Goal: Task Accomplishment & Management: Manage account settings

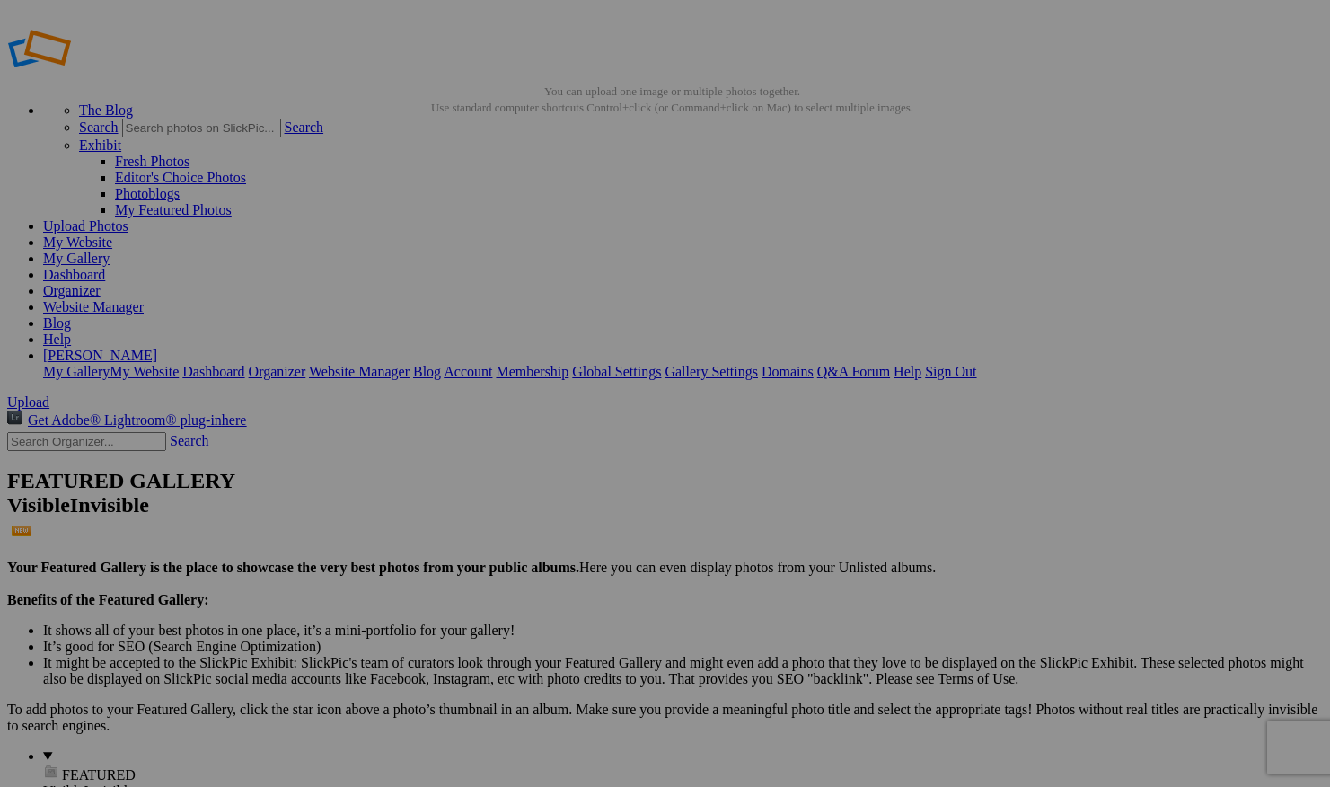
scroll to position [308, 0]
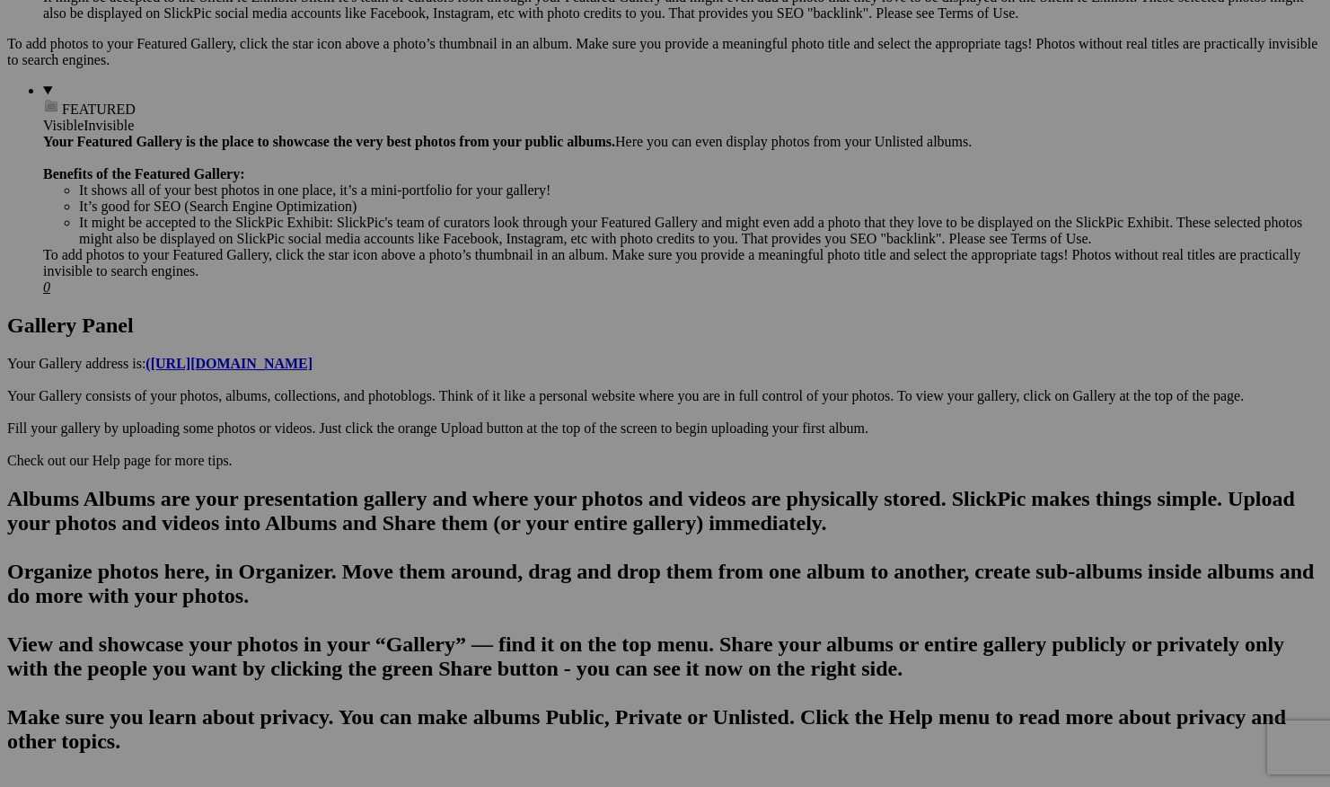
scroll to position [665, 0]
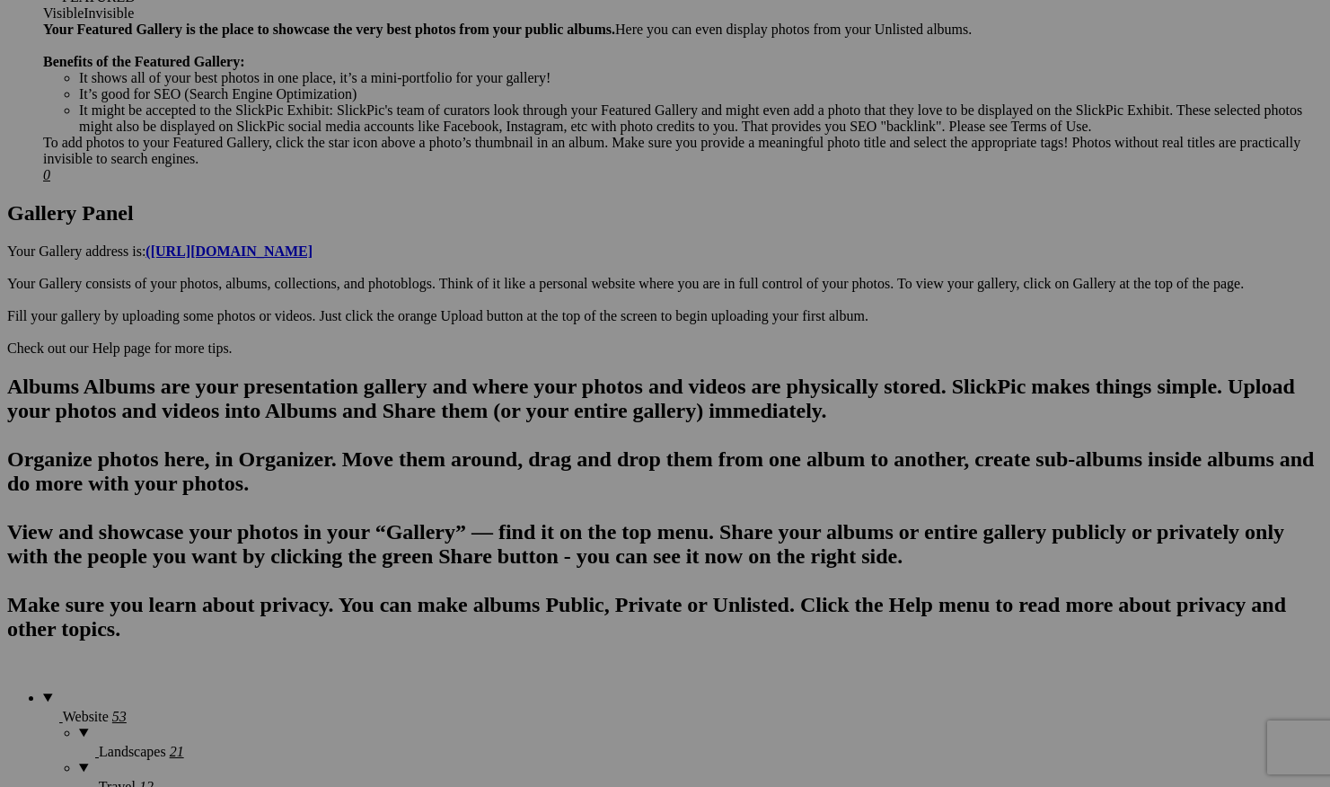
scroll to position [855, 0]
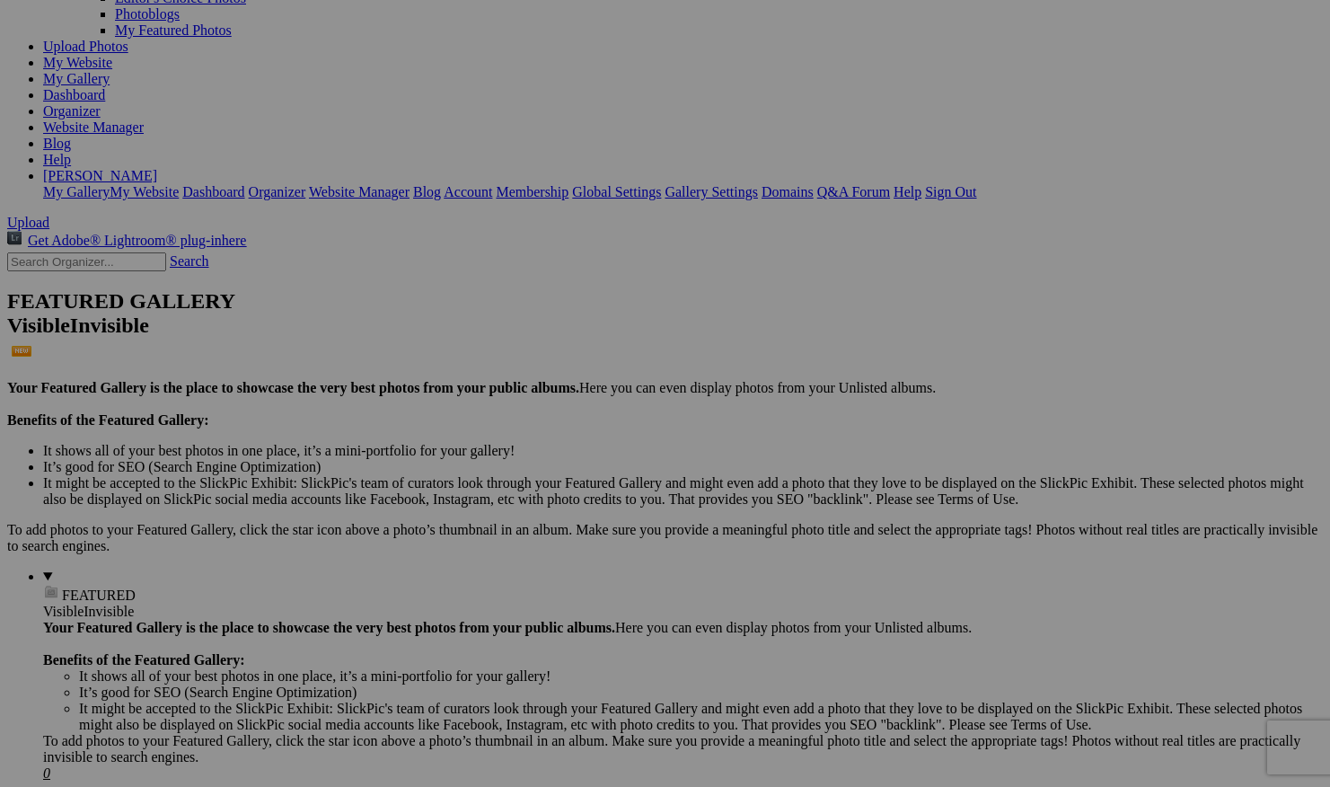
scroll to position [0, 0]
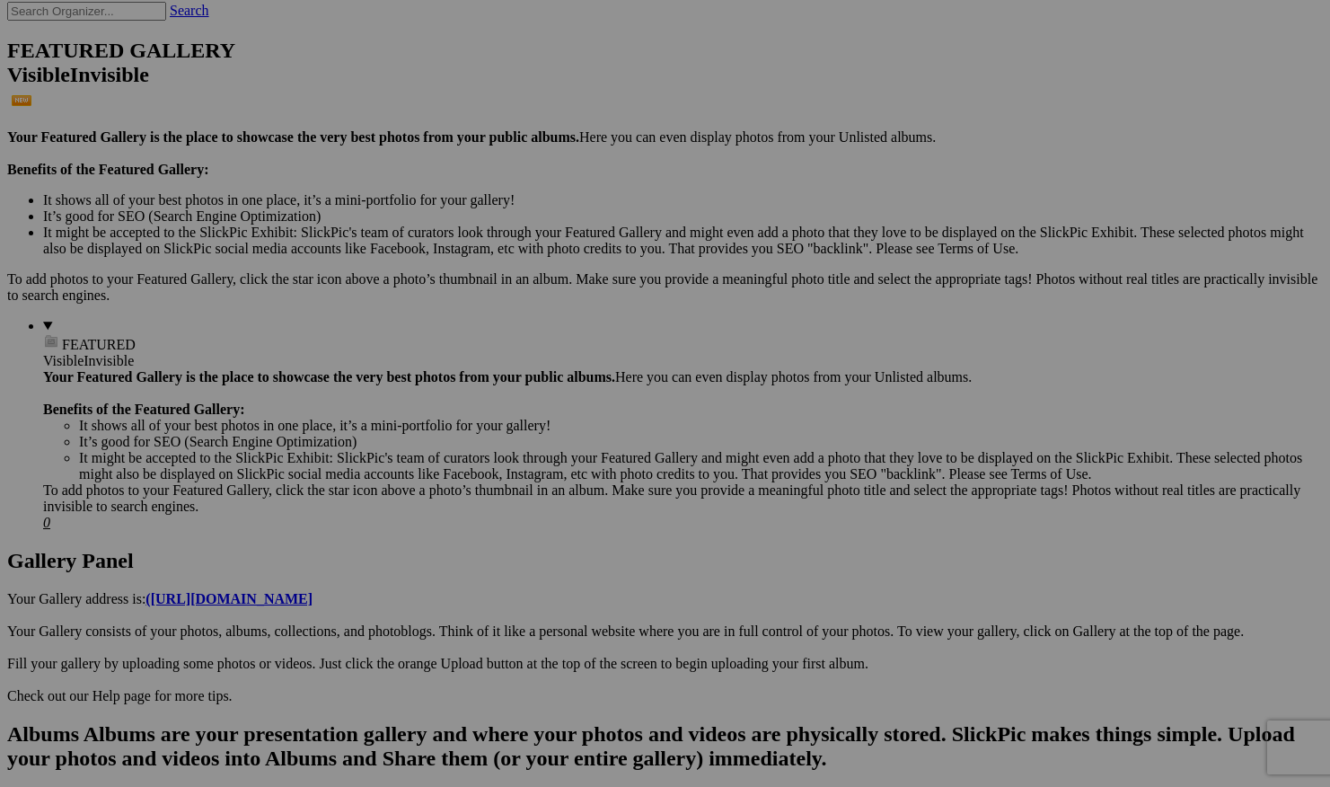
scroll to position [855, 0]
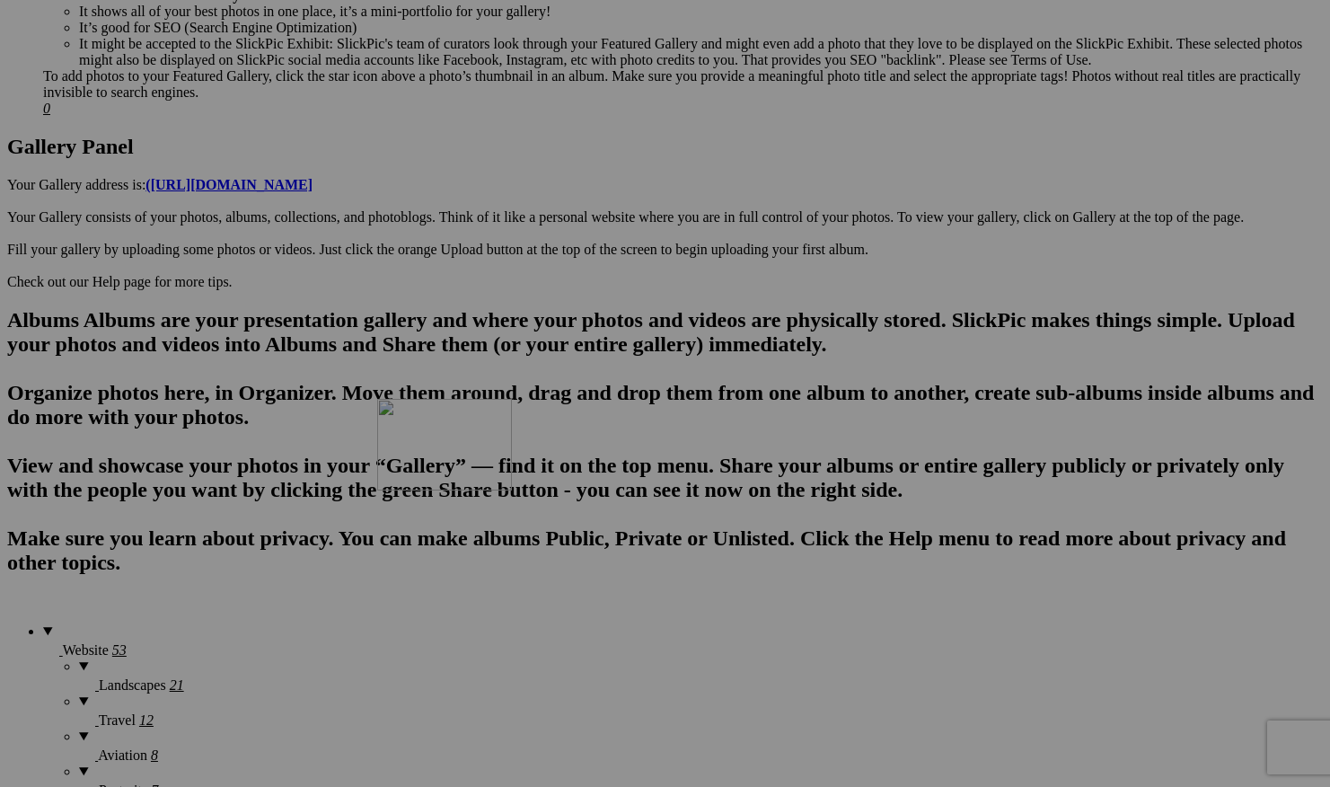
drag, startPoint x: 1134, startPoint y: 350, endPoint x: 633, endPoint y: 553, distance: 540.8
drag, startPoint x: 972, startPoint y: 342, endPoint x: 465, endPoint y: 547, distance: 546.4
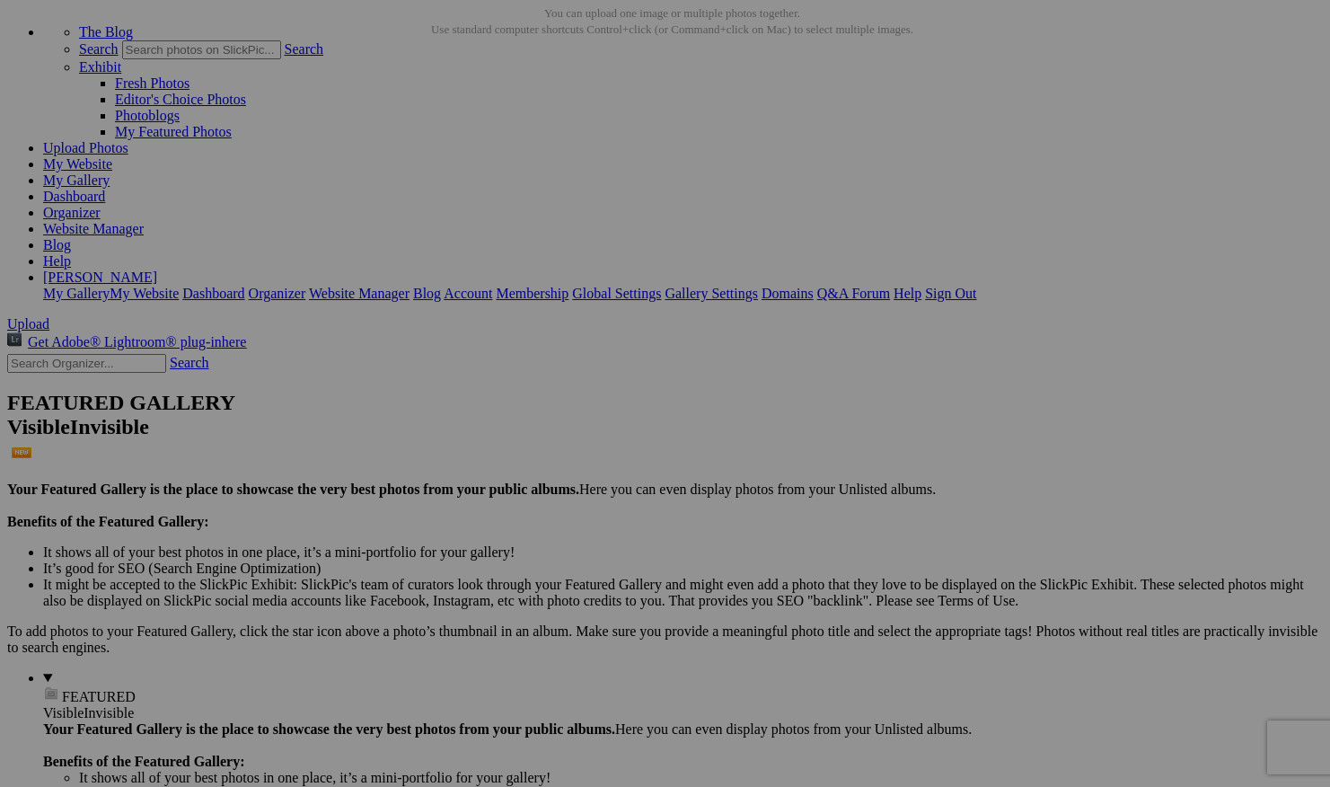
scroll to position [0, 0]
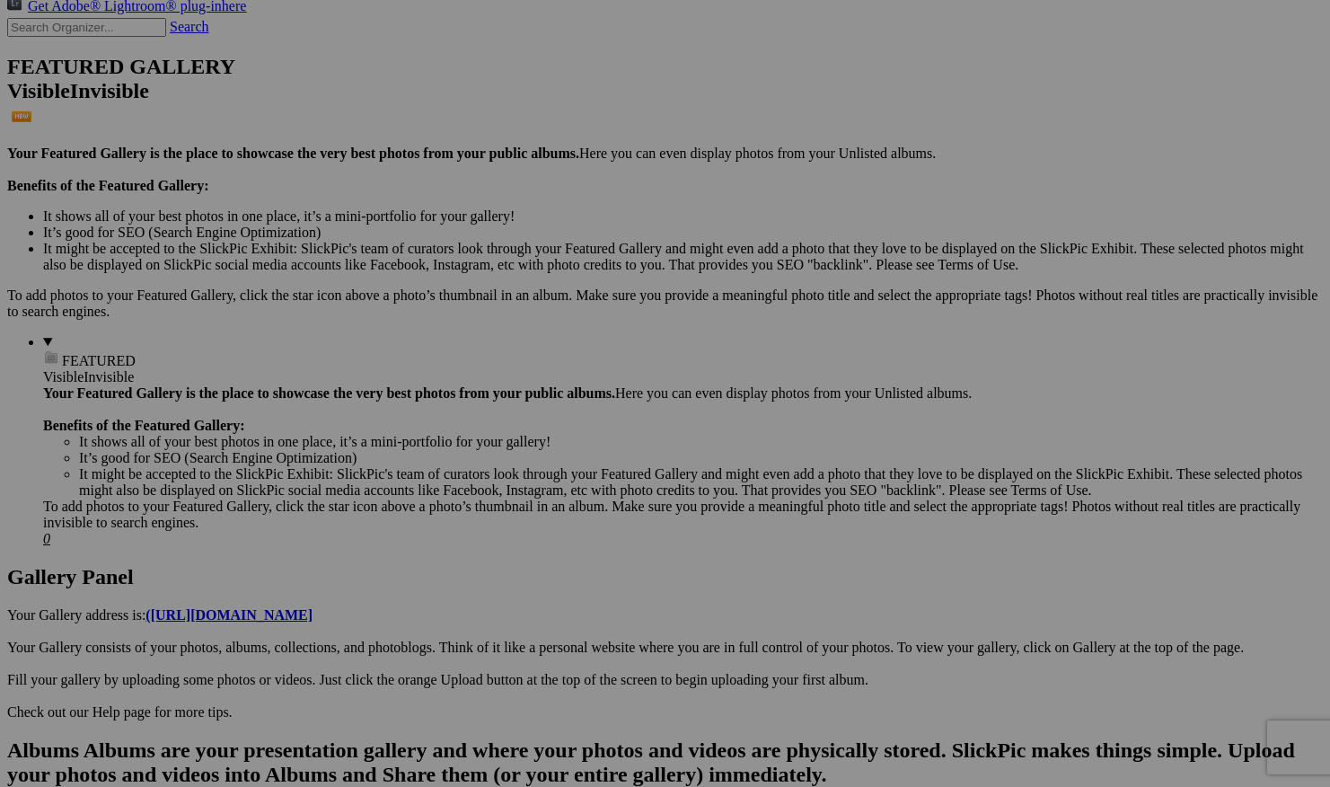
scroll to position [413, 0]
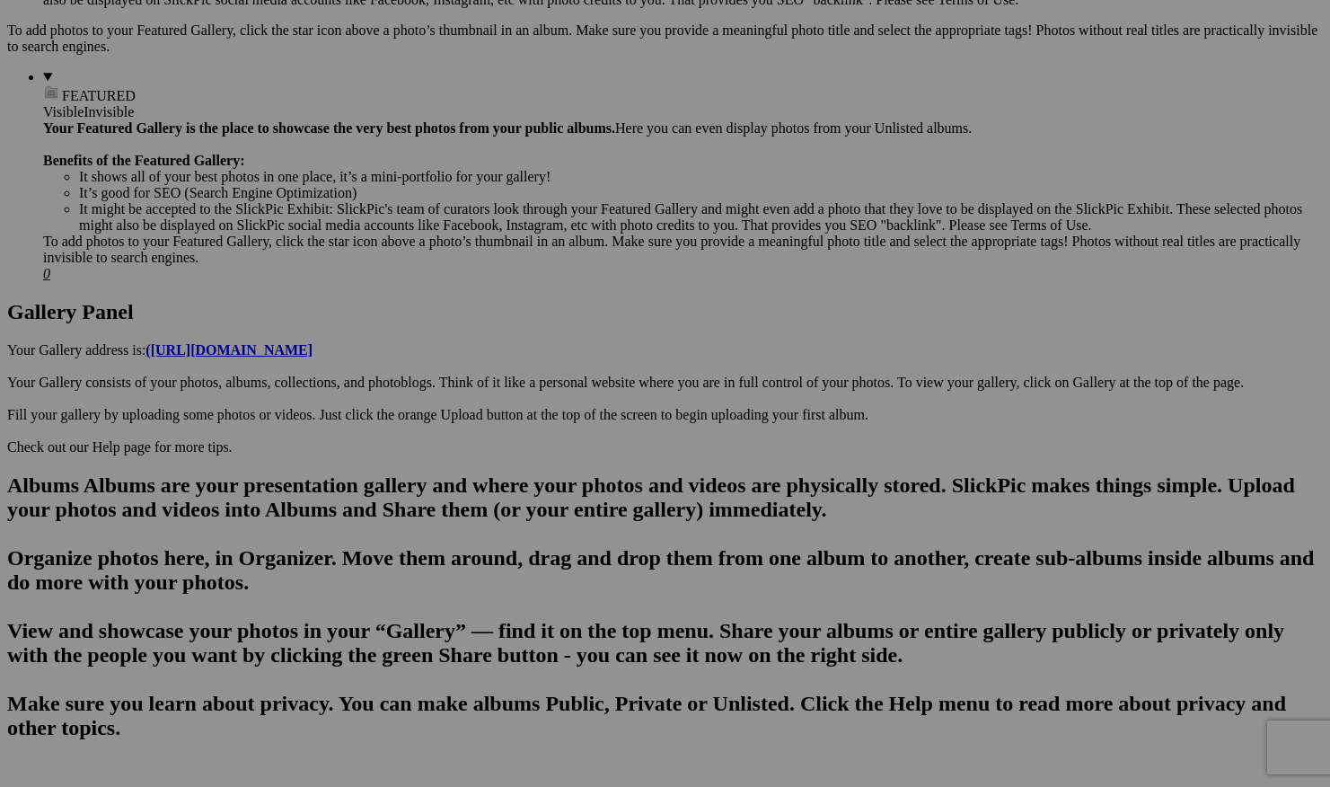
scroll to position [713, 0]
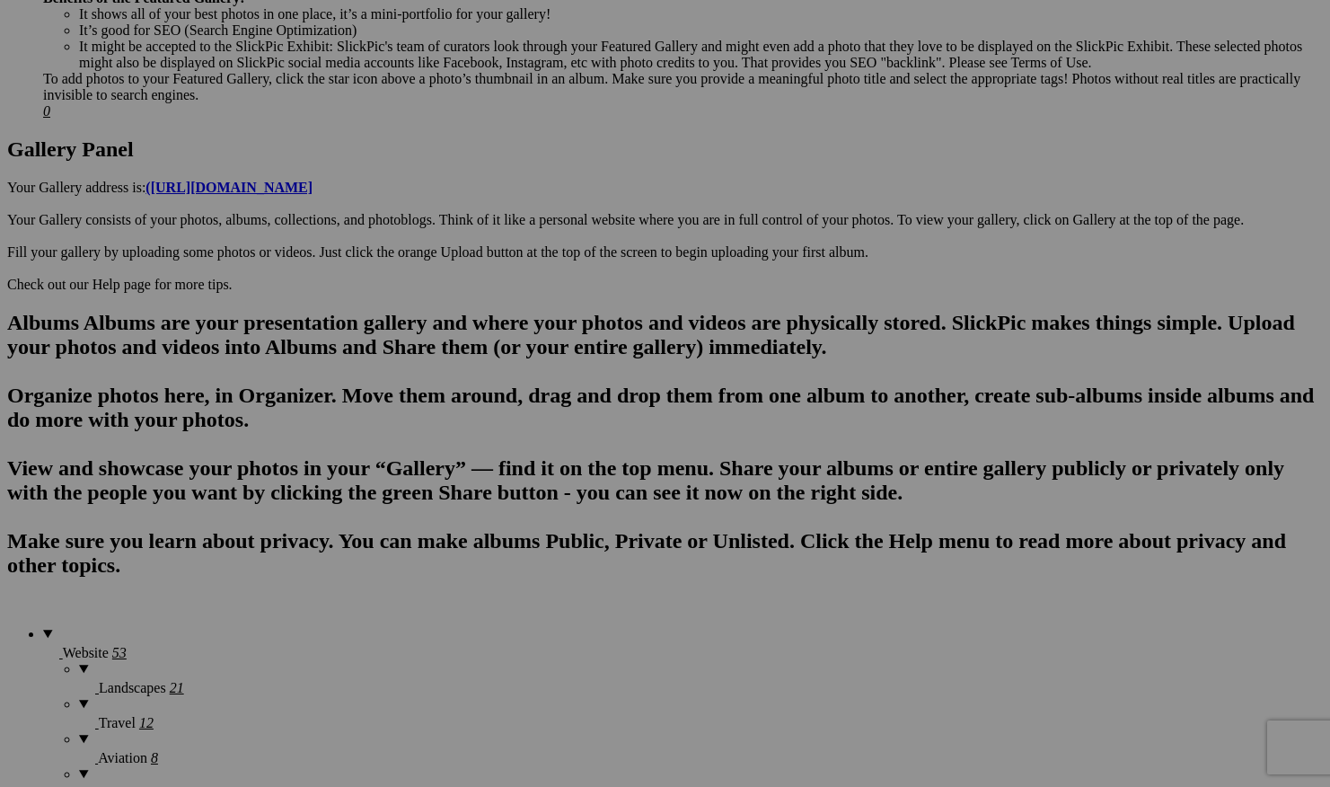
scroll to position [895, 0]
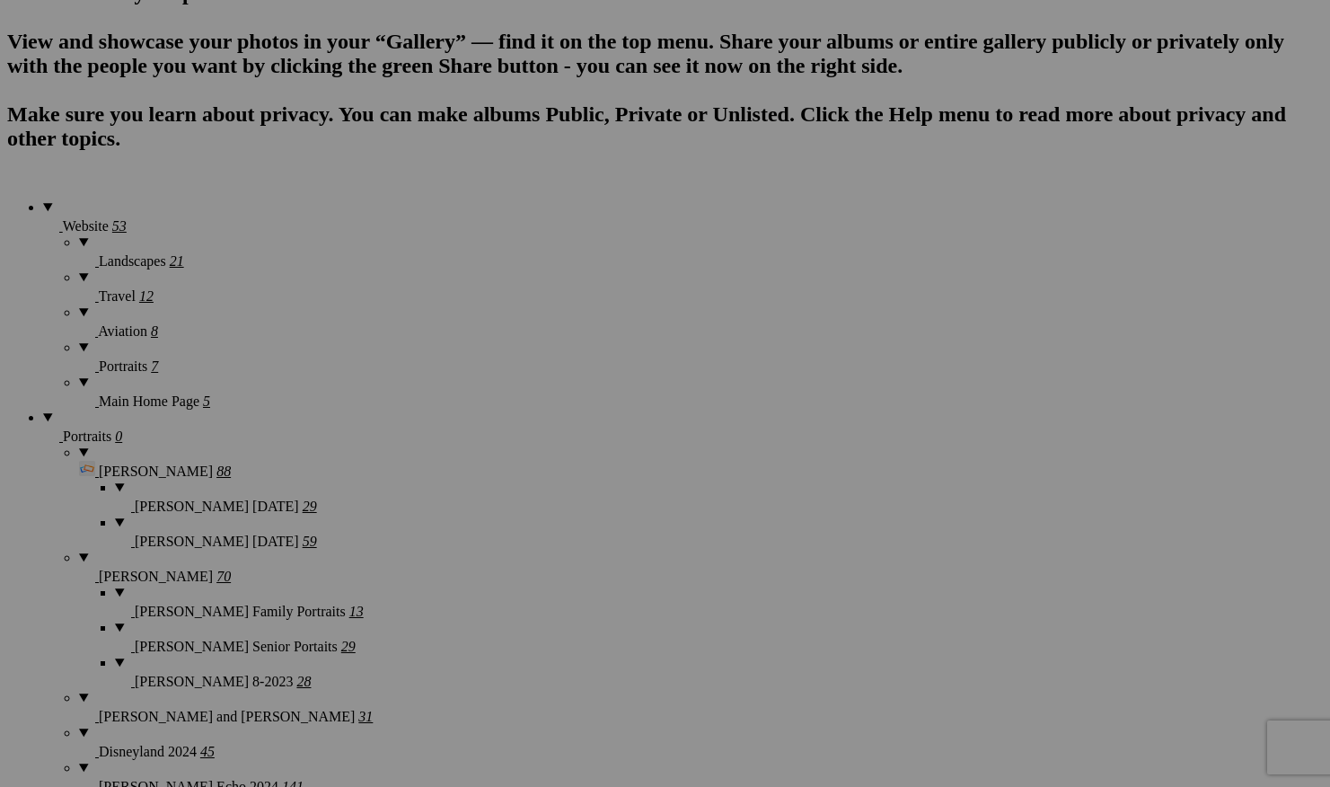
scroll to position [1302, 0]
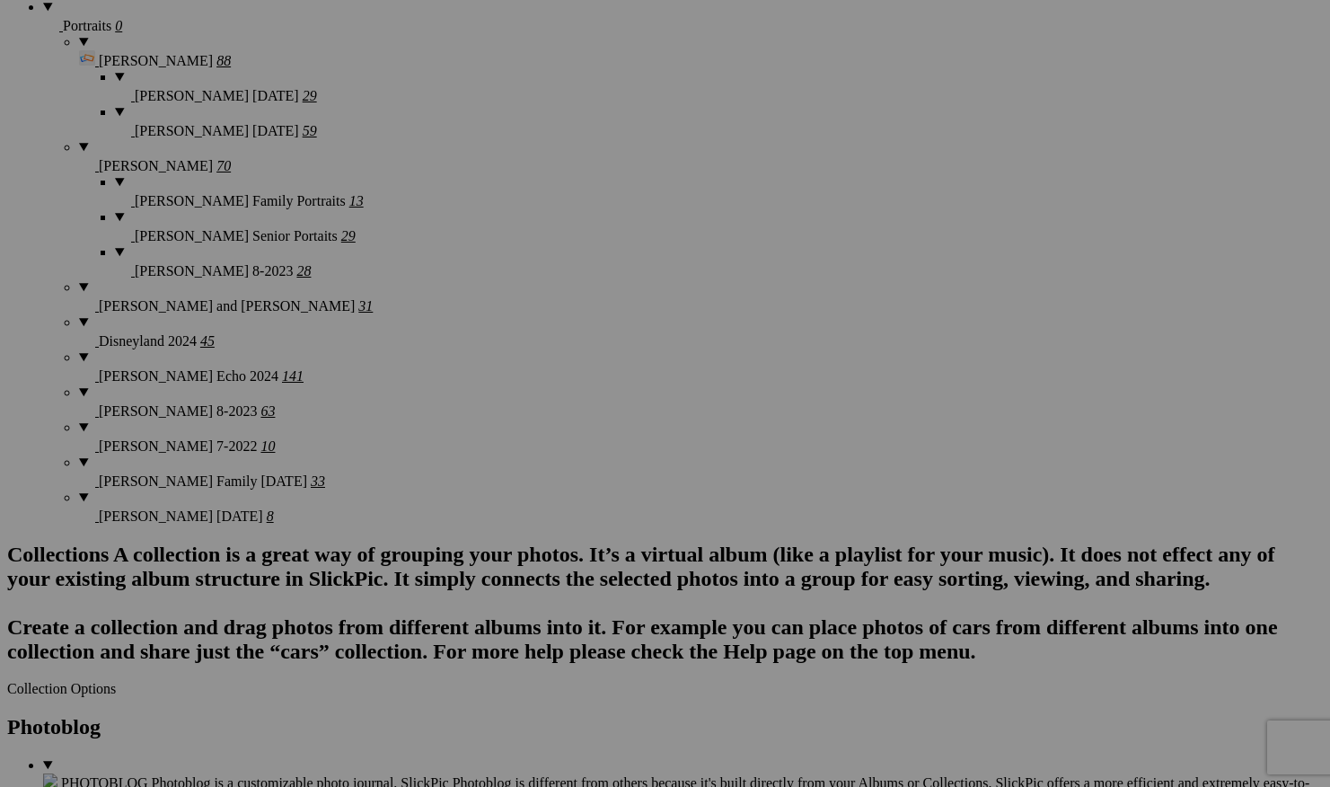
scroll to position [1655, 0]
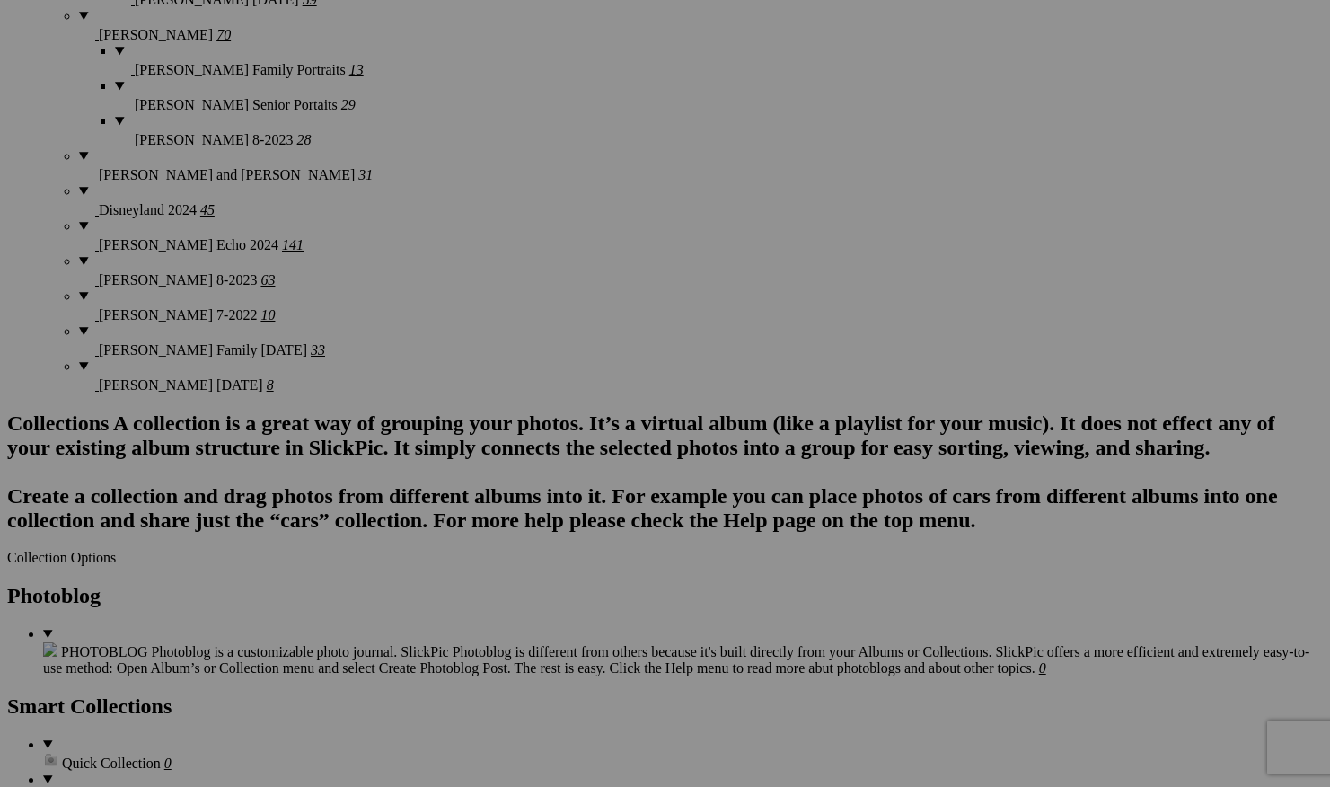
scroll to position [1883, 0]
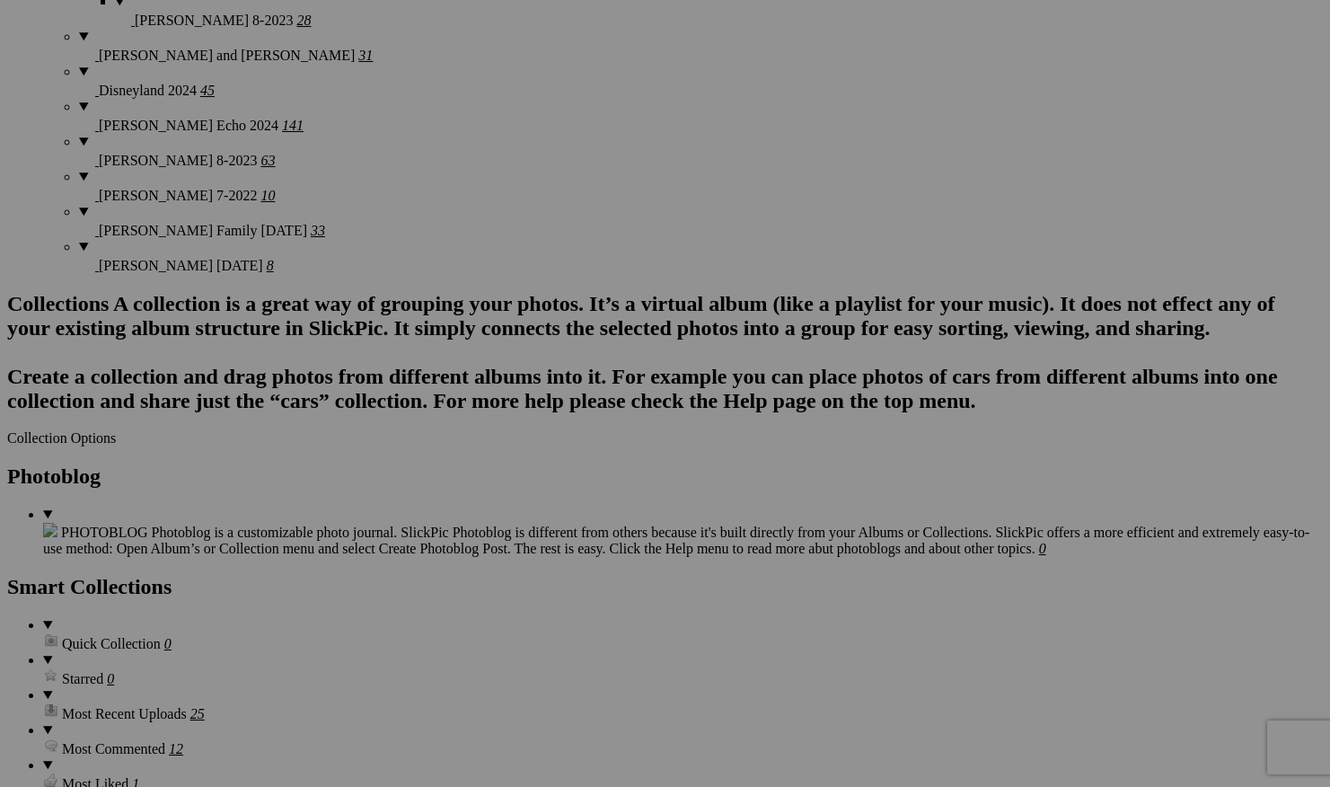
scroll to position [1975, 0]
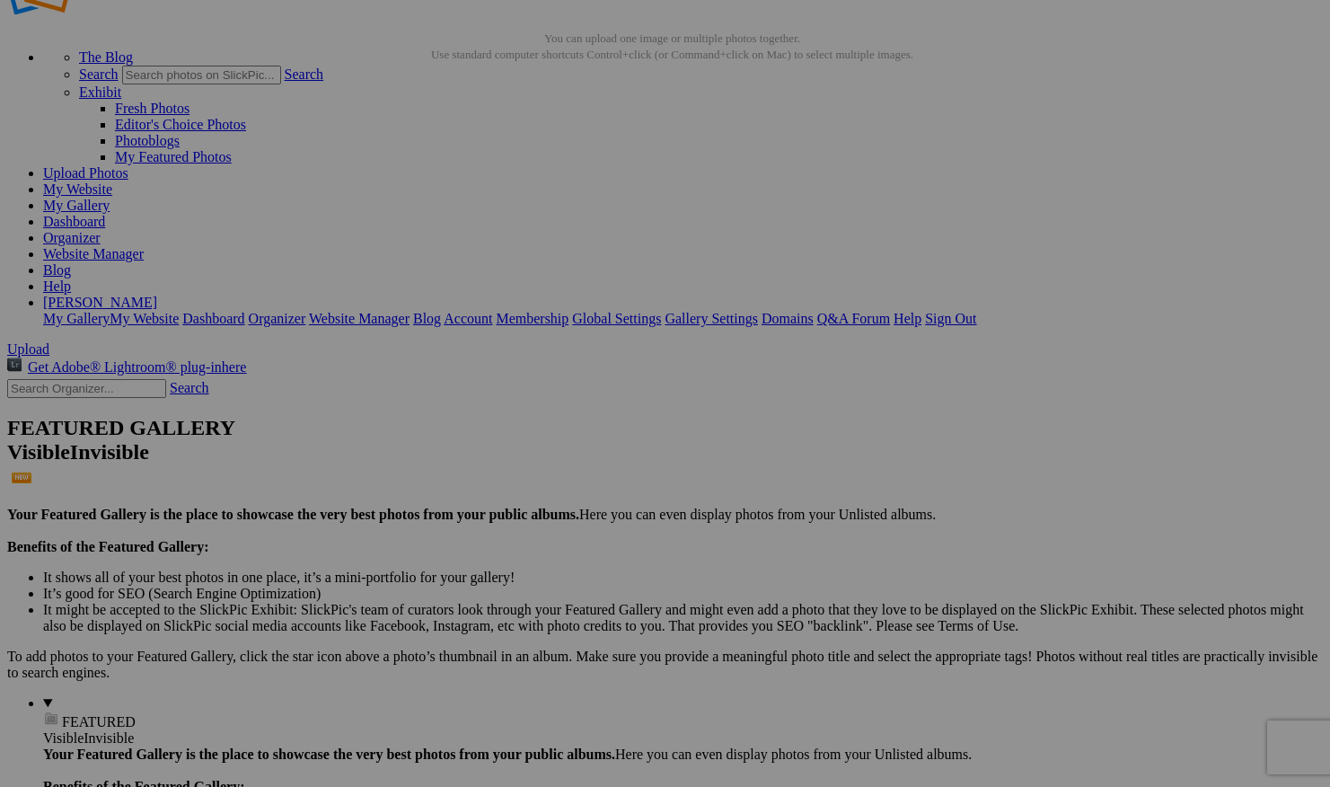
scroll to position [40, 0]
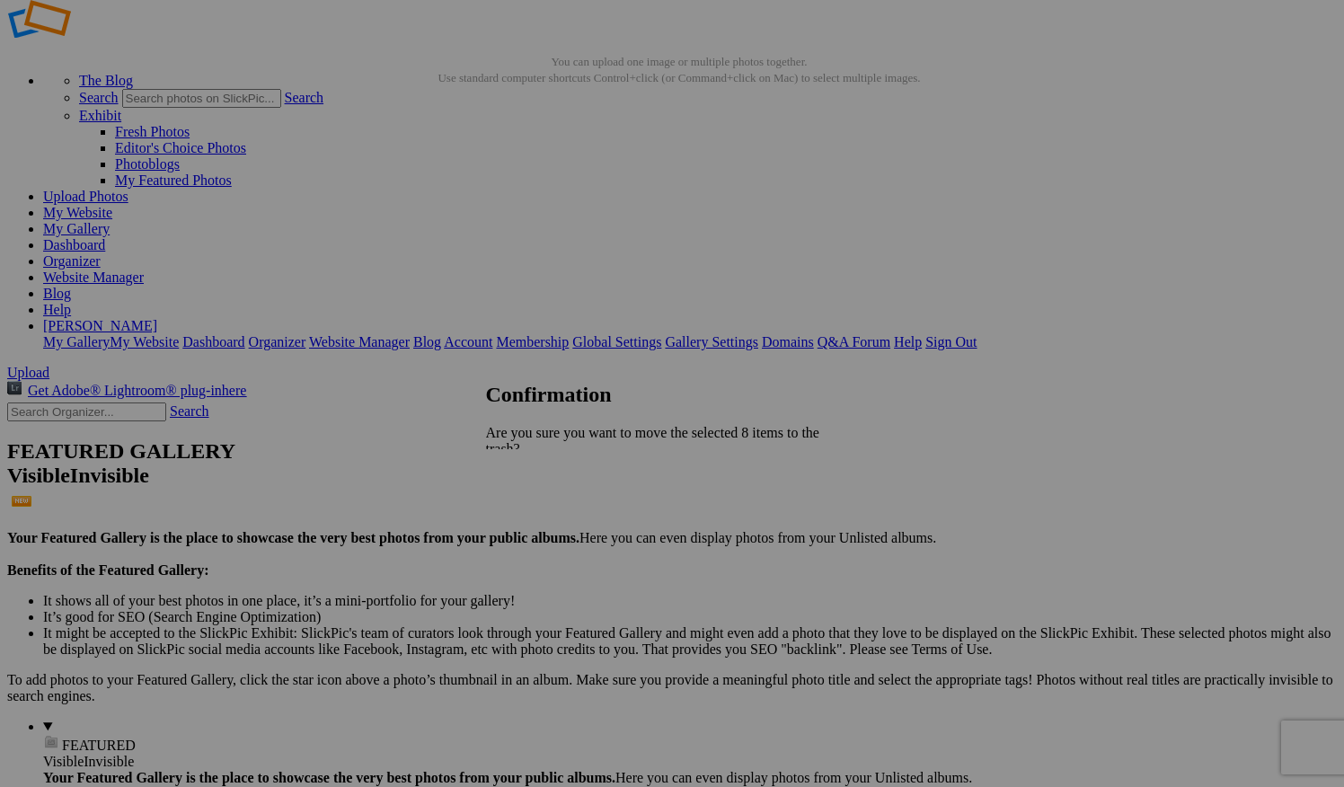
click at [546, 520] on link "Yes" at bounding box center [535, 527] width 21 height 15
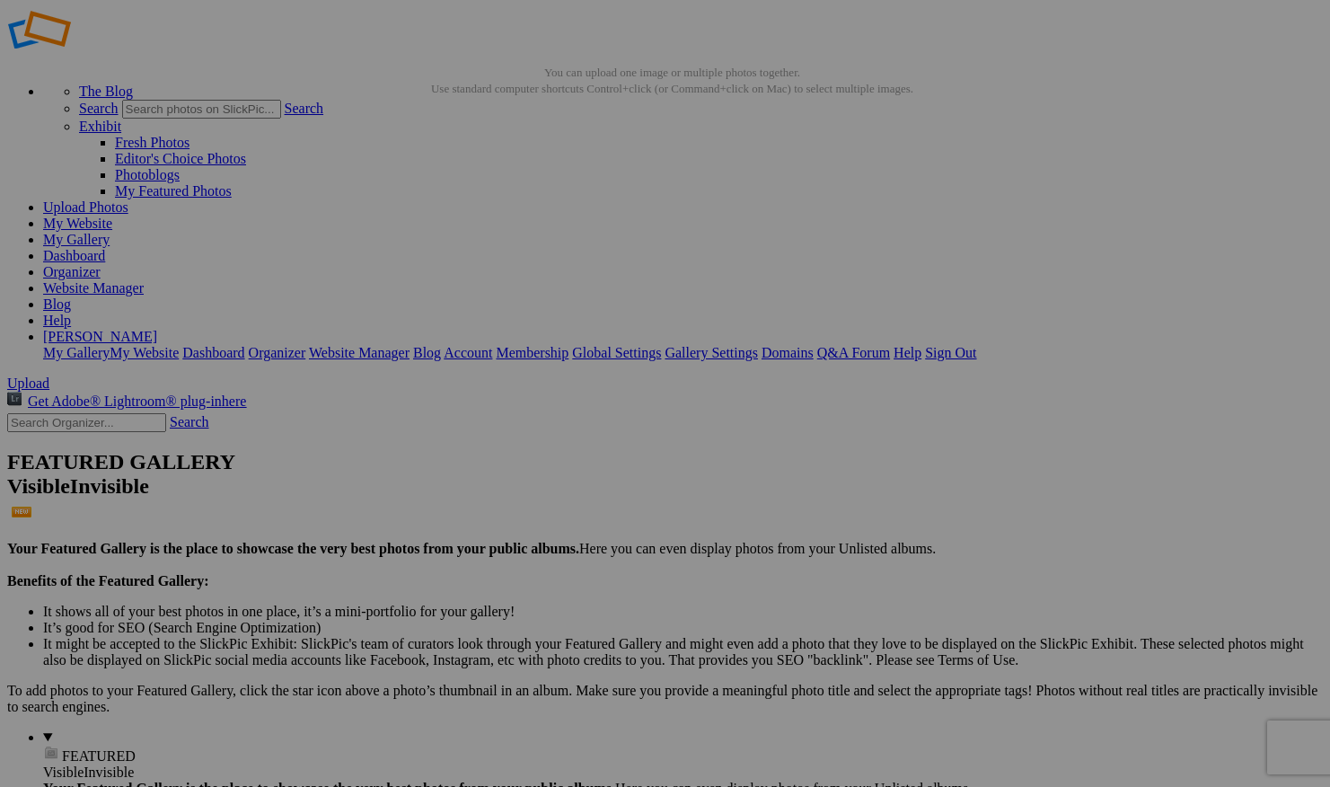
scroll to position [0, 0]
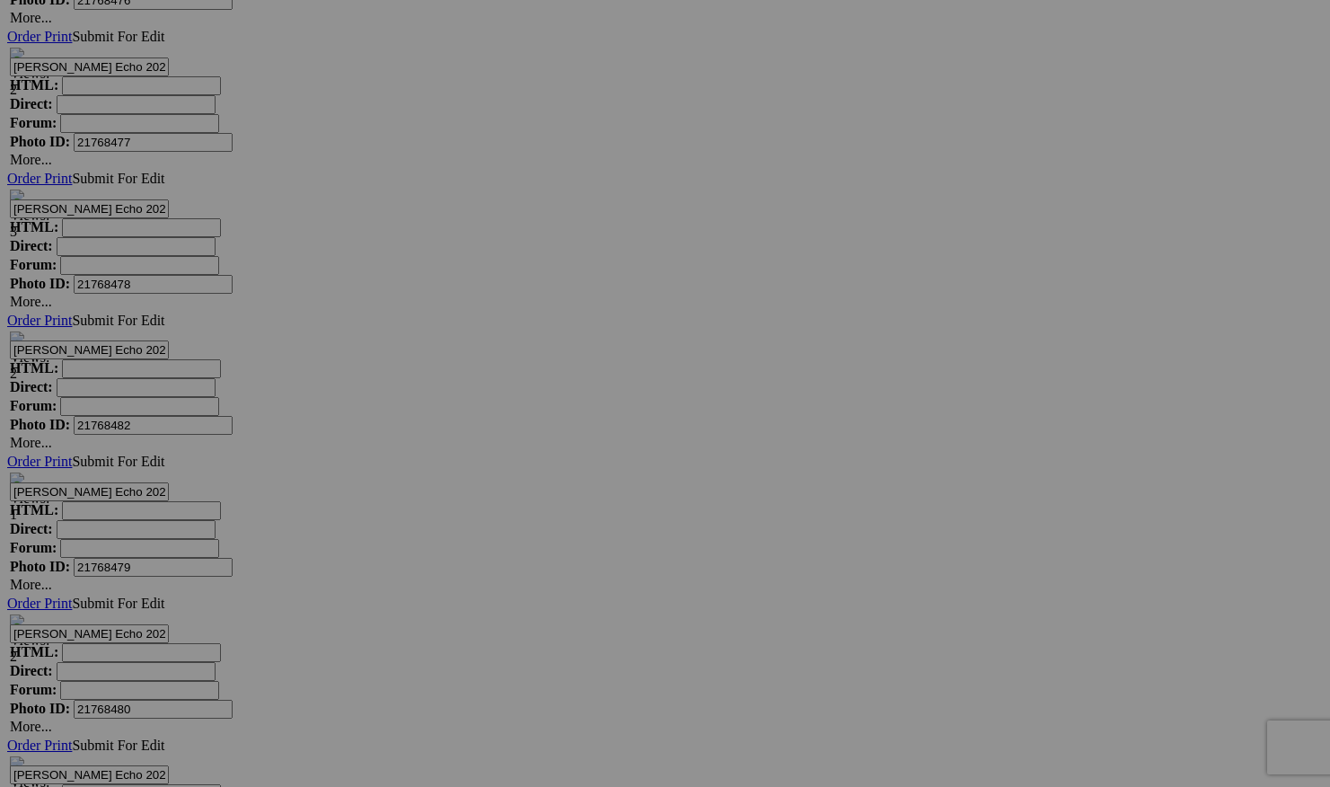
scroll to position [8232, 0]
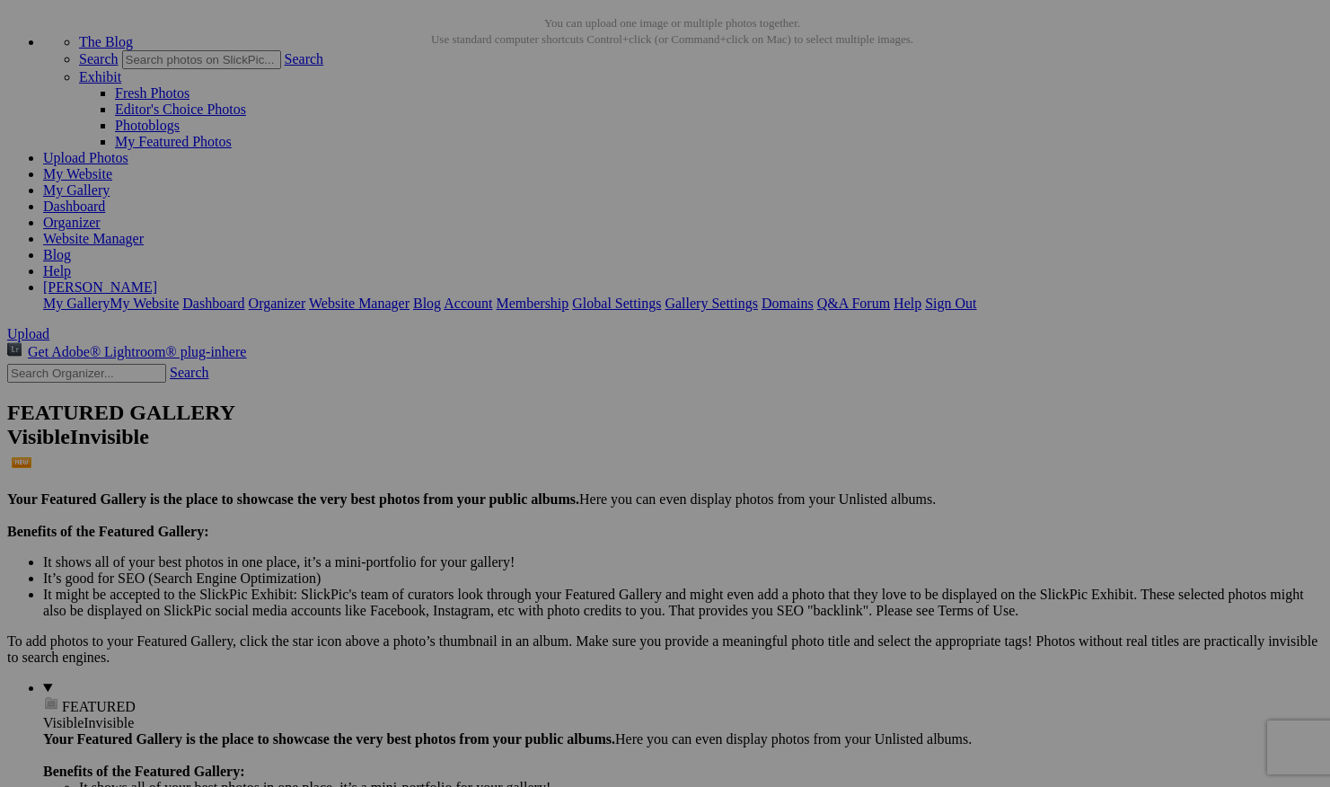
scroll to position [0, 0]
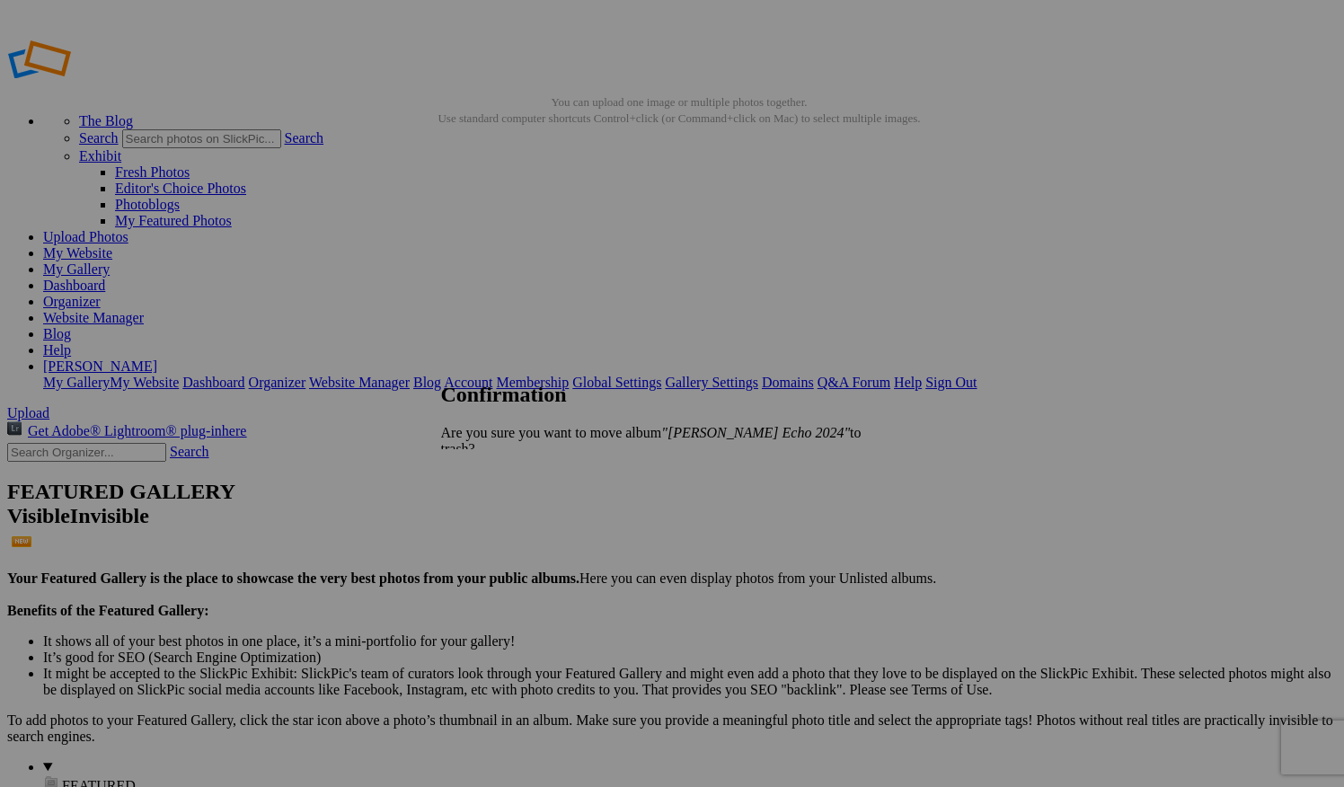
click at [501, 472] on span "Yes" at bounding box center [491, 479] width 21 height 15
